Goal: Complete application form

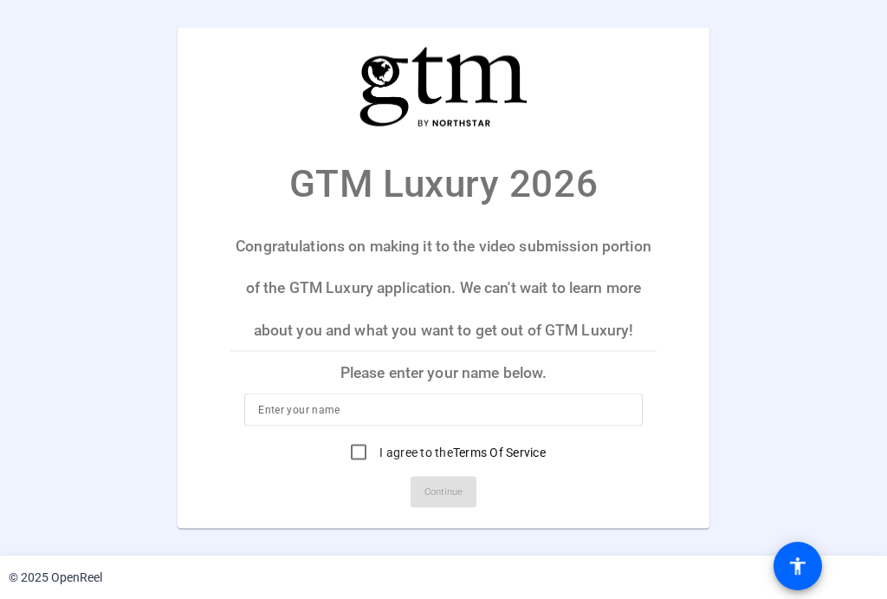
click at [403, 407] on input at bounding box center [443, 409] width 371 height 21
type input "Nancy De Jesus"
click at [315, 472] on mat-card-actions "Continue" at bounding box center [443, 491] width 440 height 45
click at [389, 444] on label "I agree to the Terms Of Service" at bounding box center [461, 451] width 170 height 17
click at [376, 444] on input "I agree to the Terms Of Service" at bounding box center [358, 452] width 35 height 35
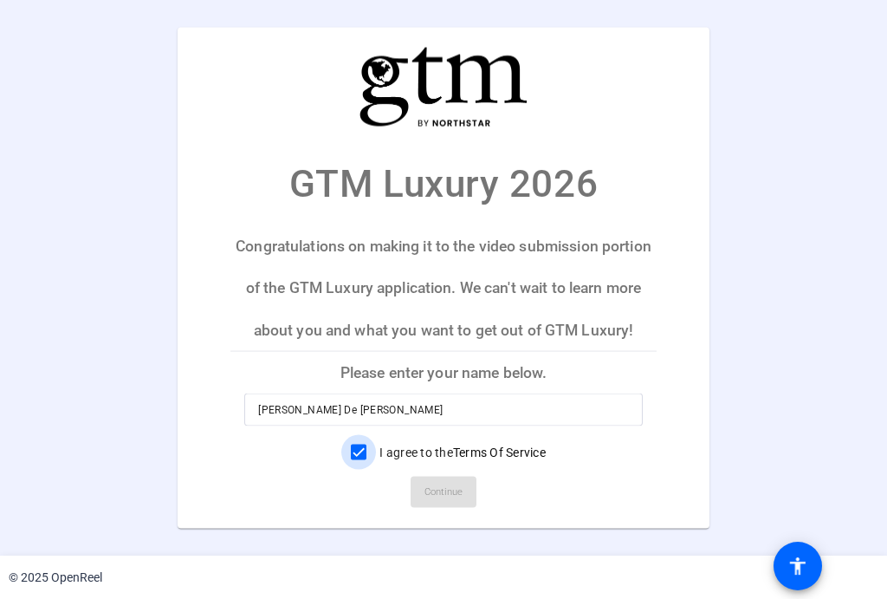
checkbox input "true"
click at [440, 479] on span "Continue" at bounding box center [443, 492] width 38 height 26
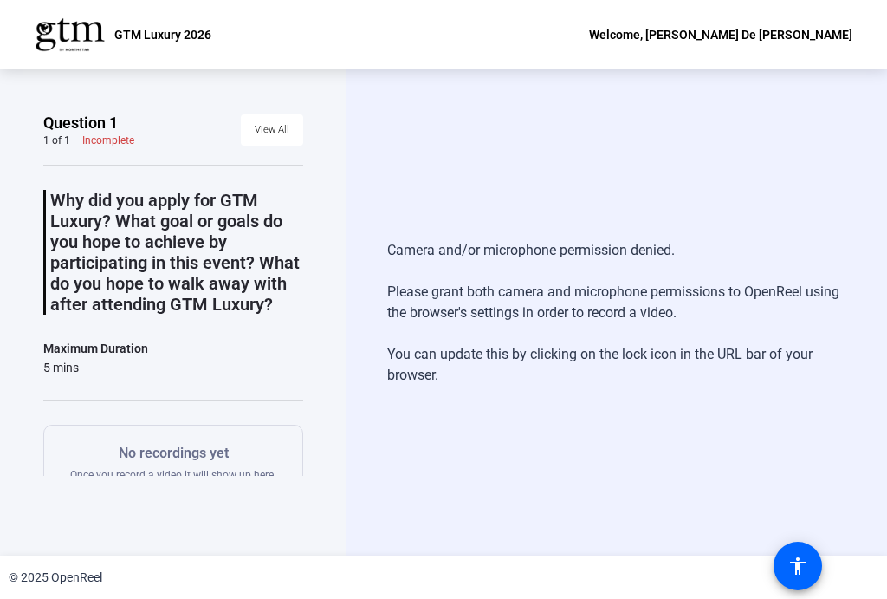
click at [413, 372] on div "Camera and/or microphone permission denied. Please grant both camera and microp…" at bounding box center [616, 313] width 459 height 180
click at [323, 119] on div "Question 1 1 of 1 Incomplete View All Why did you apply for GTM Luxury? What go…" at bounding box center [173, 312] width 346 height 486
click at [245, 138] on span at bounding box center [272, 130] width 62 height 42
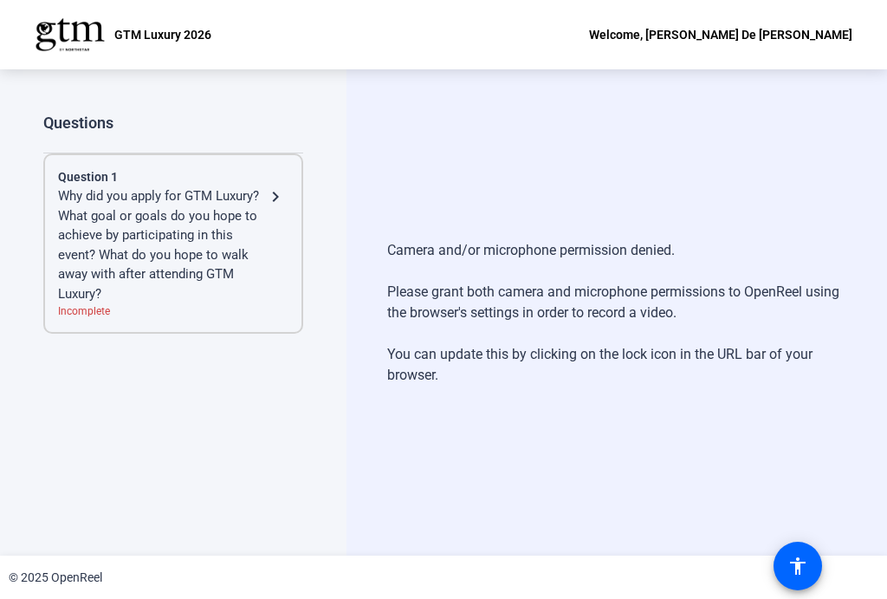
click at [260, 133] on div "Questions Question 1 Why did you apply for GTM Luxury? What goal or goals do yo…" at bounding box center [173, 294] width 260 height 363
click at [244, 236] on div "Why did you apply for GTM Luxury? What goal or goals do you hope to achieve by …" at bounding box center [161, 244] width 207 height 117
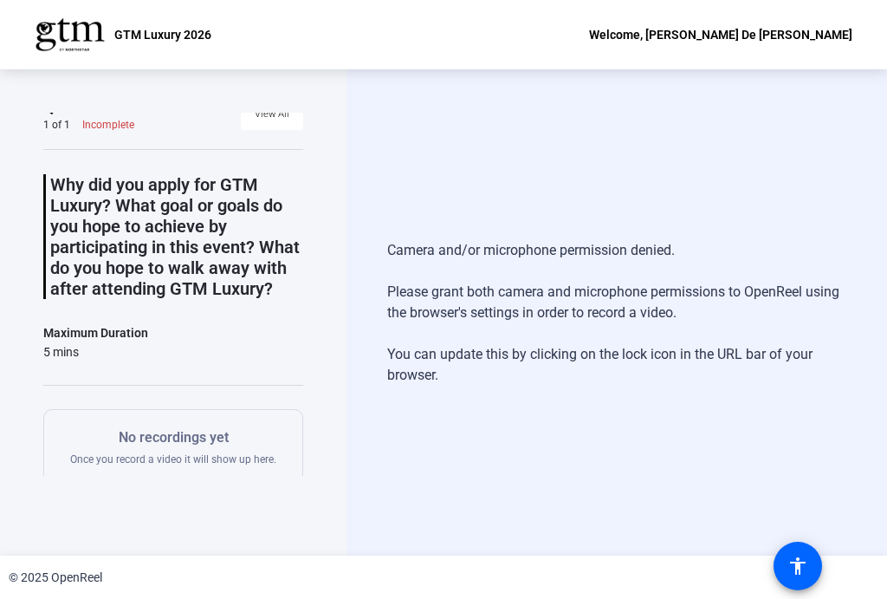
scroll to position [73, 0]
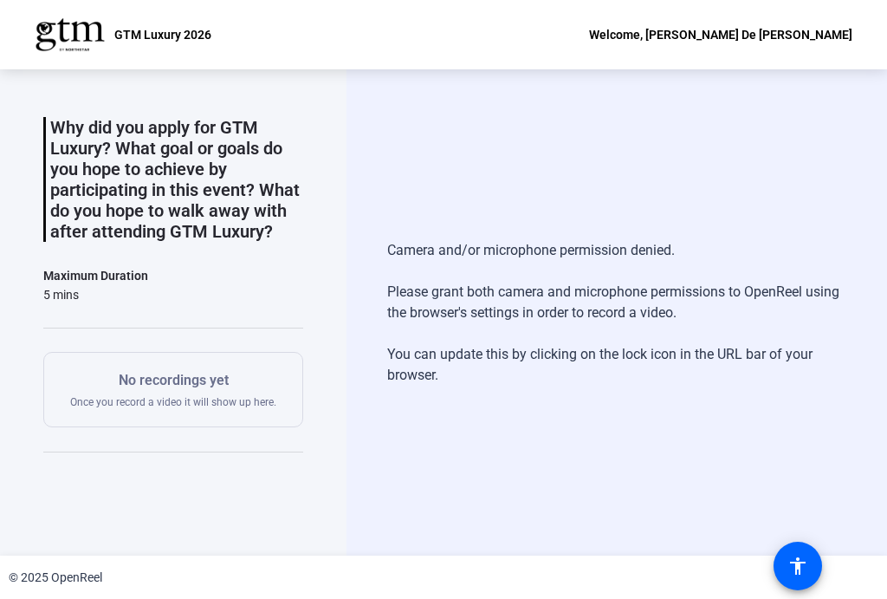
click at [303, 277] on div "Question 1 1 of 1 Incomplete View All Why did you apply for GTM Luxury? What go…" at bounding box center [173, 312] width 346 height 486
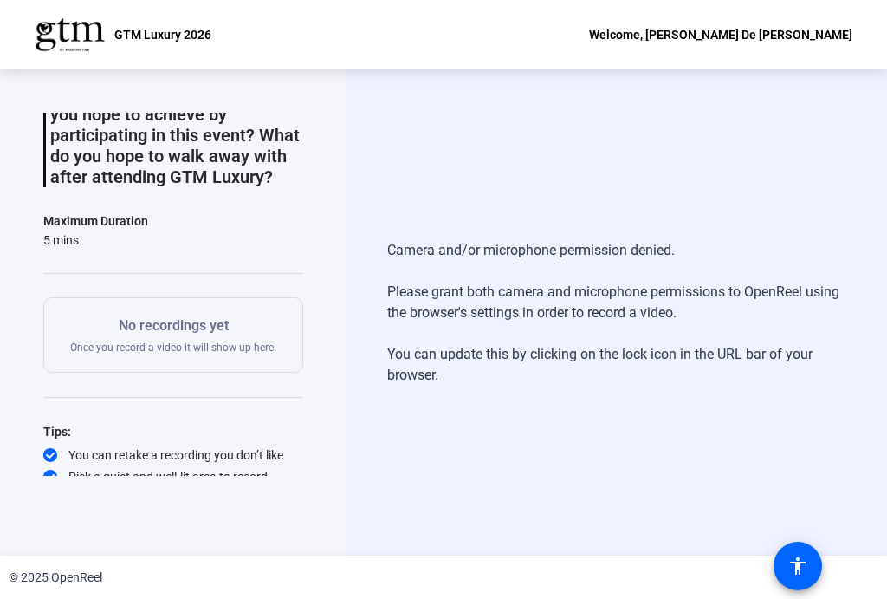
scroll to position [179, 0]
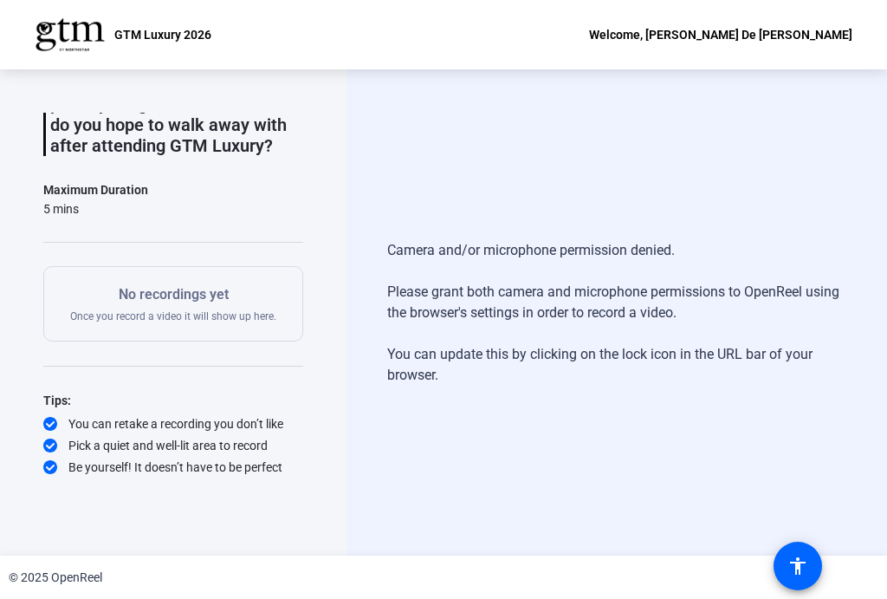
click at [185, 307] on div "No recordings yet Once you record a video it will show up here." at bounding box center [173, 303] width 206 height 39
click at [292, 295] on div "No recordings yet Once you record a video it will show up here." at bounding box center [173, 303] width 260 height 75
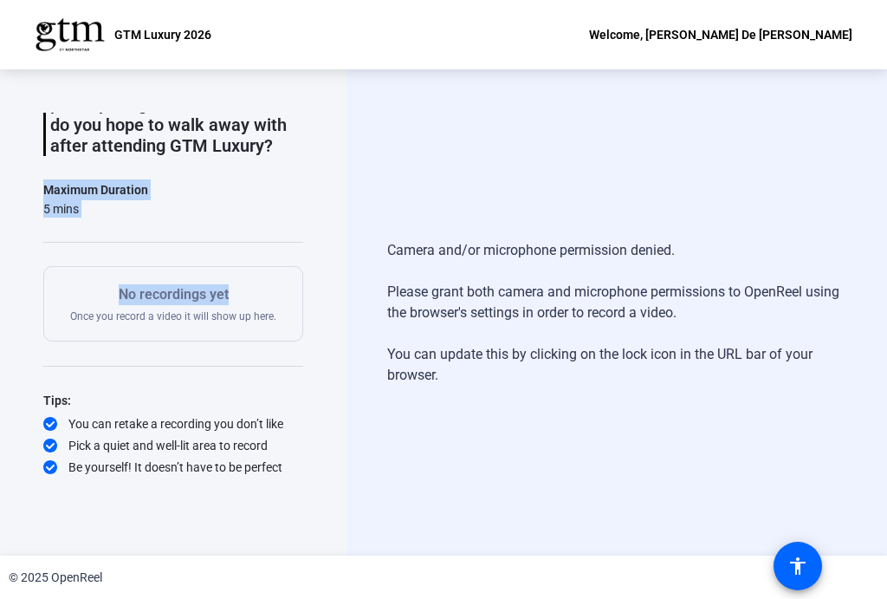
drag, startPoint x: 296, startPoint y: 286, endPoint x: 309, endPoint y: 177, distance: 109.9
click at [309, 177] on div "Question 1 1 of 1 Incomplete View All Why did you apply for GTM Luxury? What go…" at bounding box center [173, 312] width 346 height 486
click at [295, 254] on div "Why did you apply for GTM Luxury? What goal or goals do you hope to achieve by …" at bounding box center [173, 240] width 260 height 469
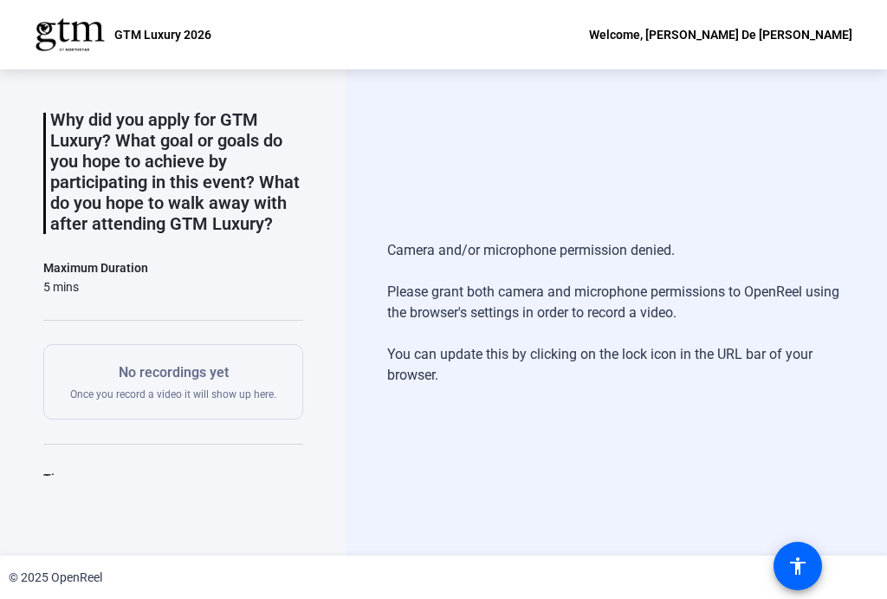
scroll to position [0, 0]
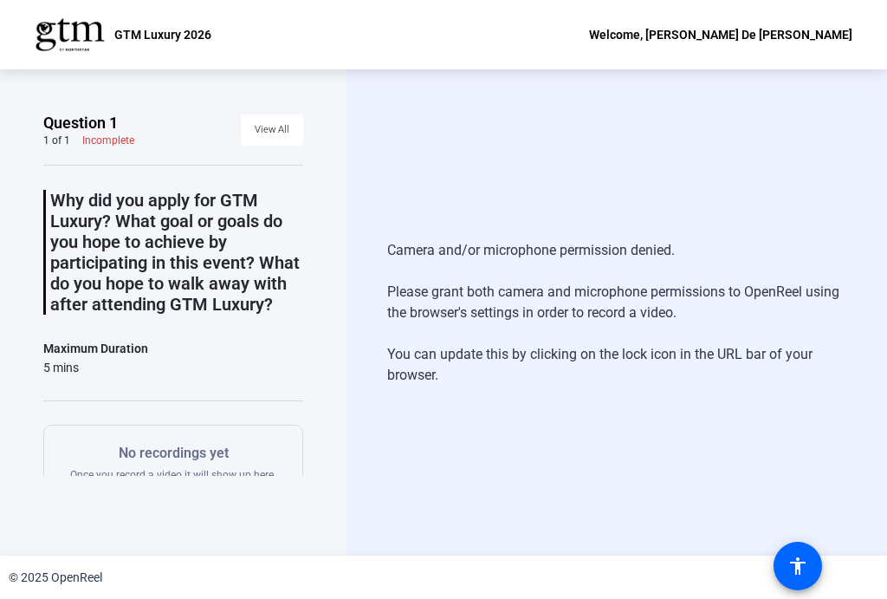
click at [273, 124] on span "View All" at bounding box center [272, 130] width 35 height 26
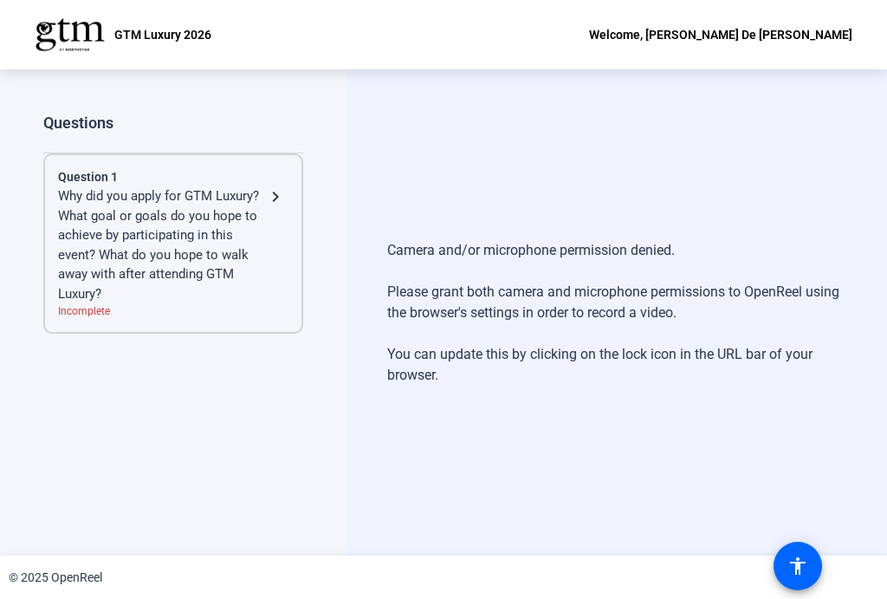
click at [210, 211] on div "Why did you apply for GTM Luxury? What goal or goals do you hope to achieve by …" at bounding box center [161, 244] width 207 height 117
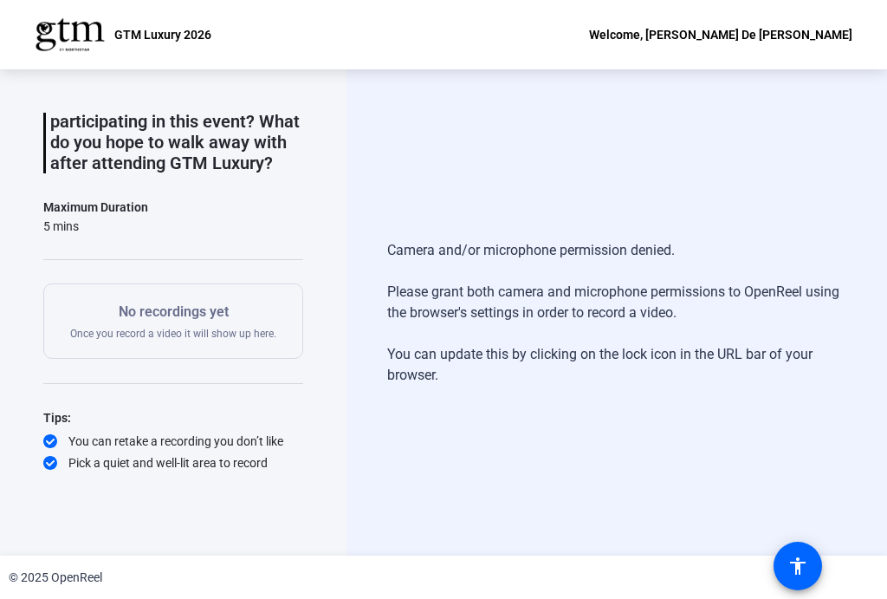
scroll to position [179, 0]
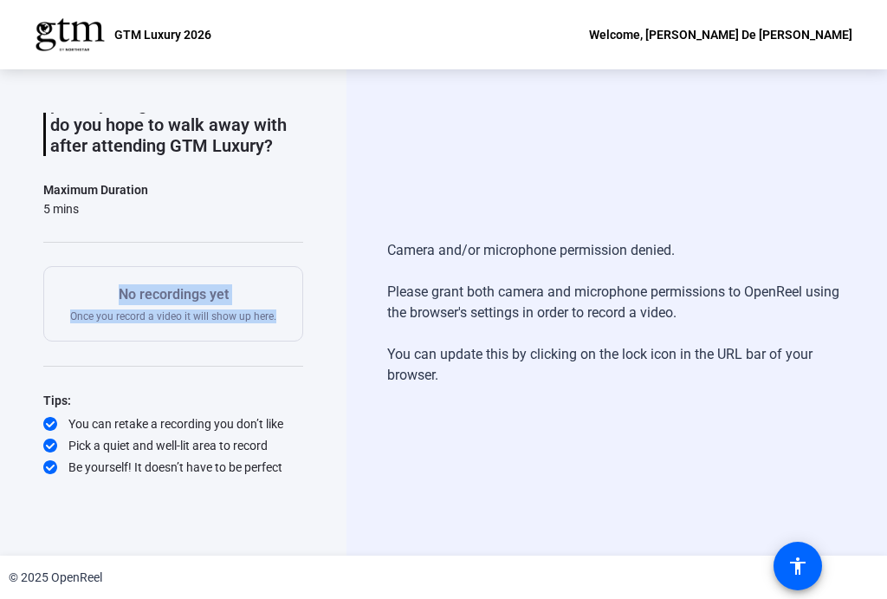
drag, startPoint x: 292, startPoint y: 366, endPoint x: 288, endPoint y: 243, distance: 123.9
click at [288, 243] on div "Why did you apply for GTM Luxury? What goal or goals do you hope to achieve by …" at bounding box center [173, 240] width 260 height 469
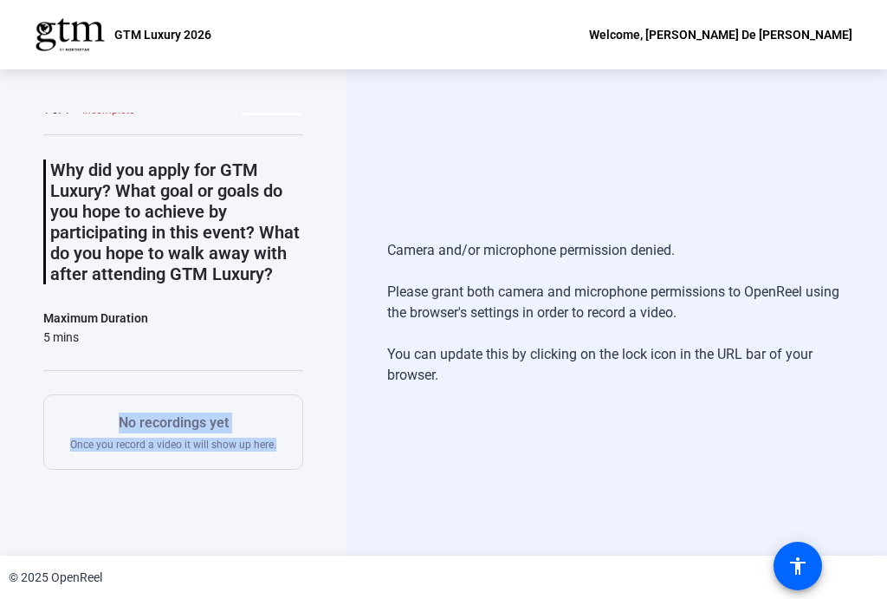
scroll to position [0, 0]
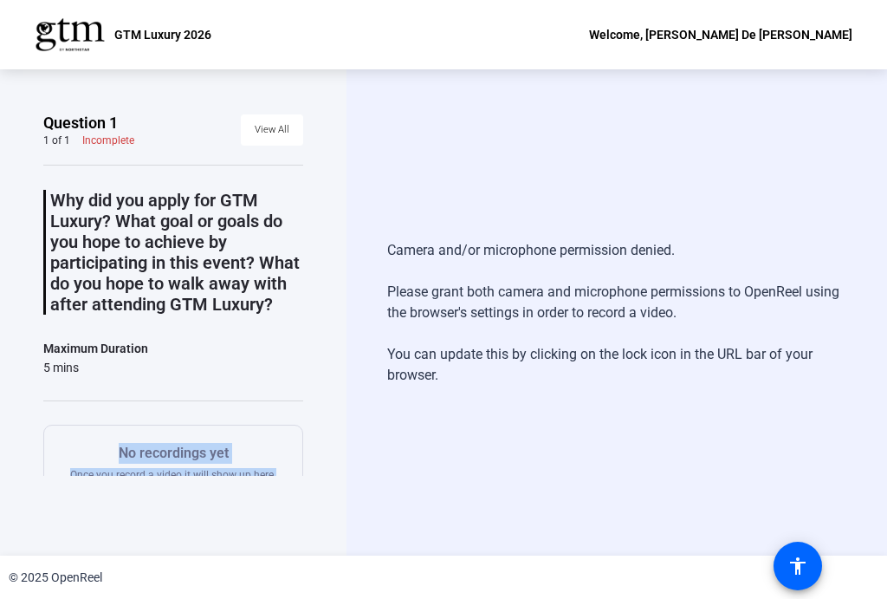
click at [255, 123] on span "View All" at bounding box center [272, 130] width 35 height 26
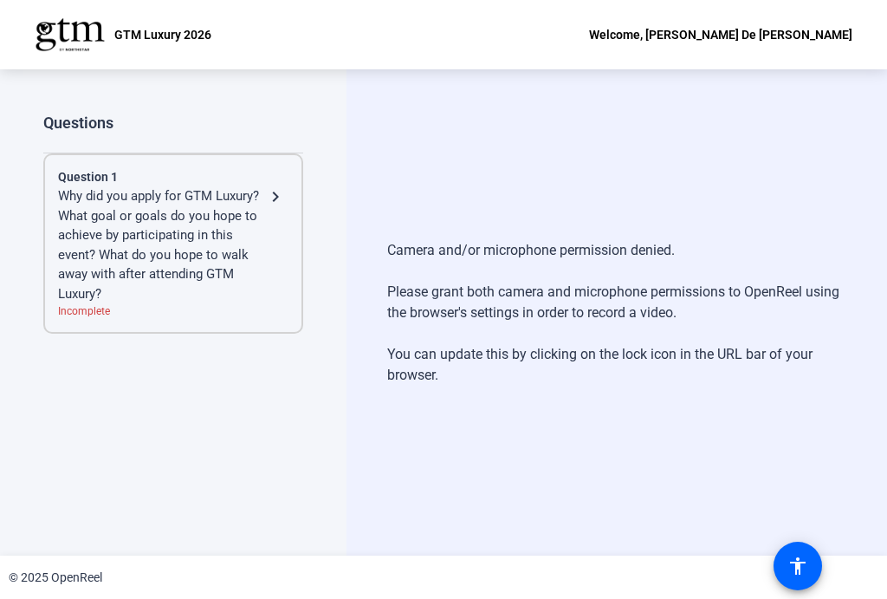
click at [213, 205] on div "Why did you apply for GTM Luxury? What goal or goals do you hope to achieve by …" at bounding box center [161, 244] width 207 height 117
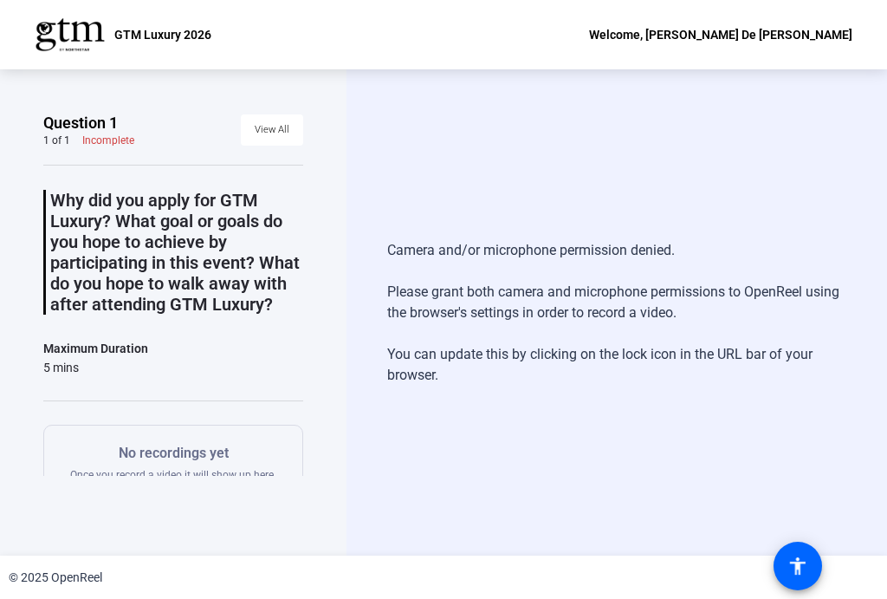
click at [200, 463] on p "No recordings yet" at bounding box center [173, 453] width 206 height 21
